Goal: Transaction & Acquisition: Purchase product/service

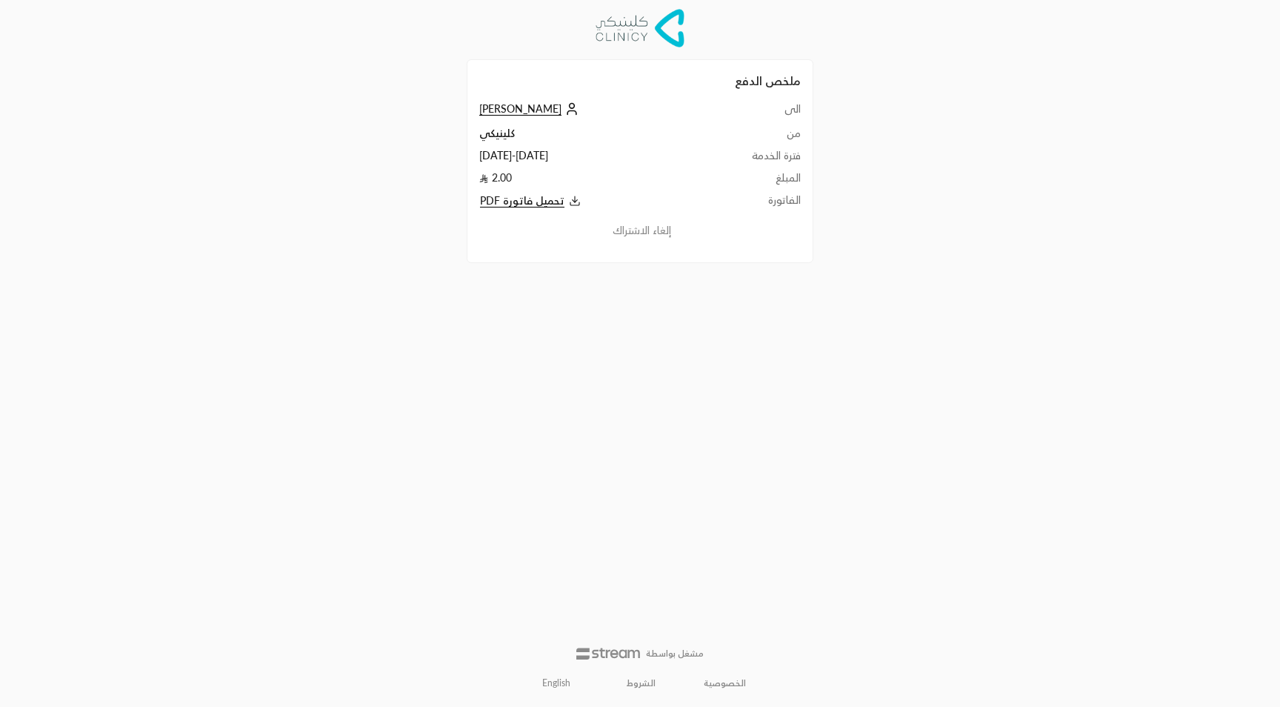
click at [561, 681] on link "English" at bounding box center [556, 683] width 44 height 24
